Goal: Transaction & Acquisition: Purchase product/service

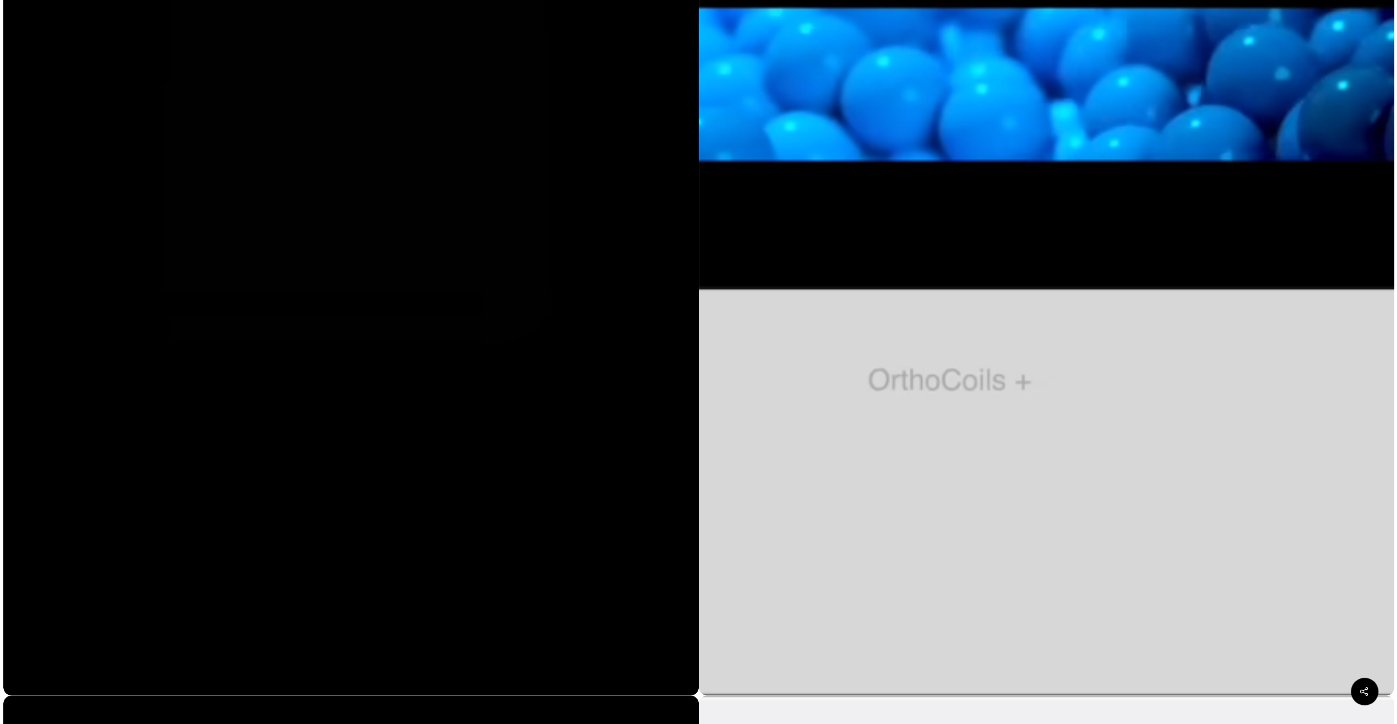
scroll to position [661, 0]
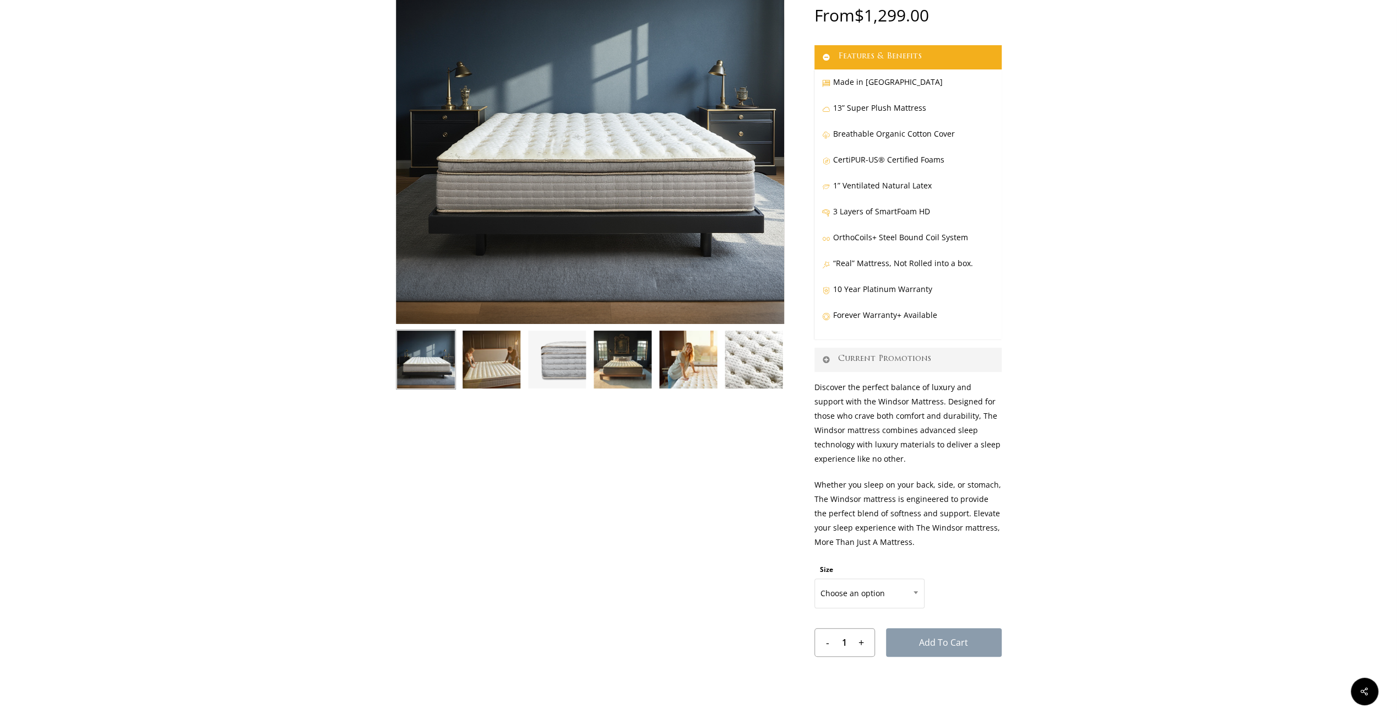
scroll to position [275, 0]
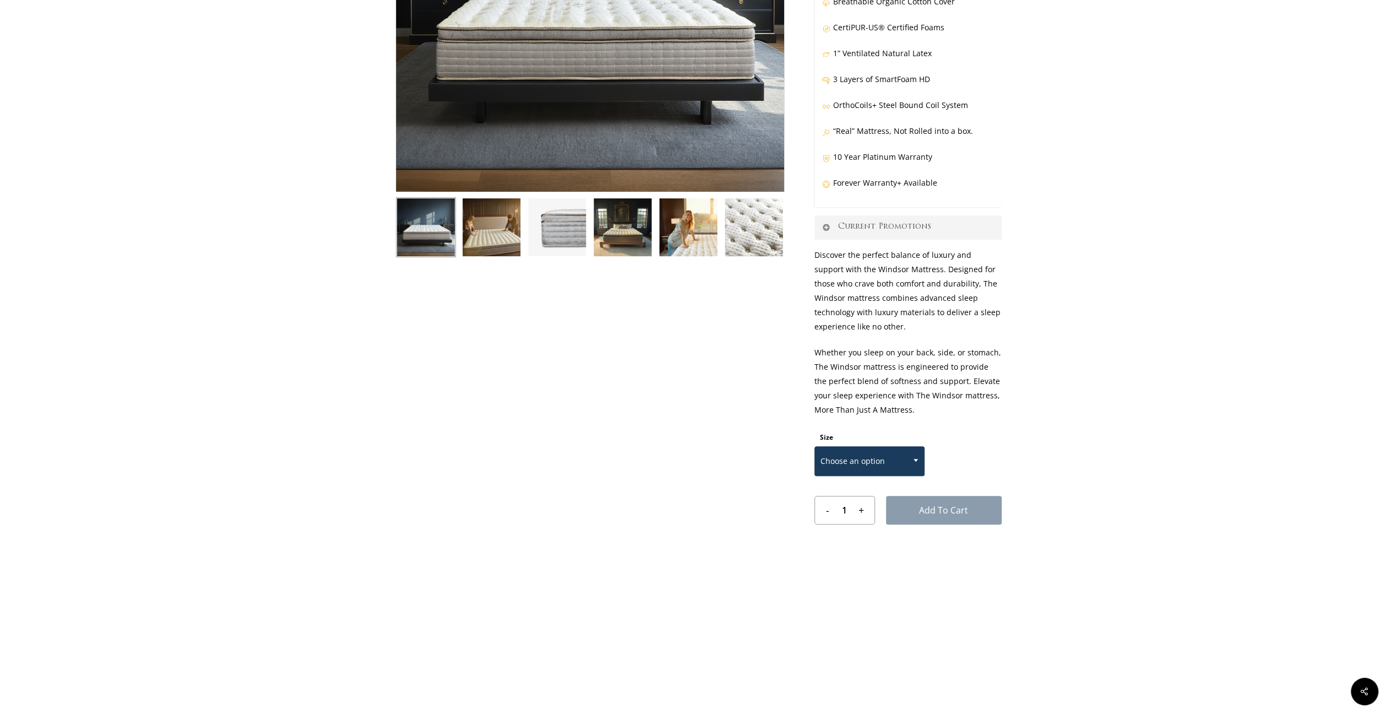
click at [883, 465] on span "Choose an option" at bounding box center [869, 460] width 109 height 23
